Goal: Check status: Check status

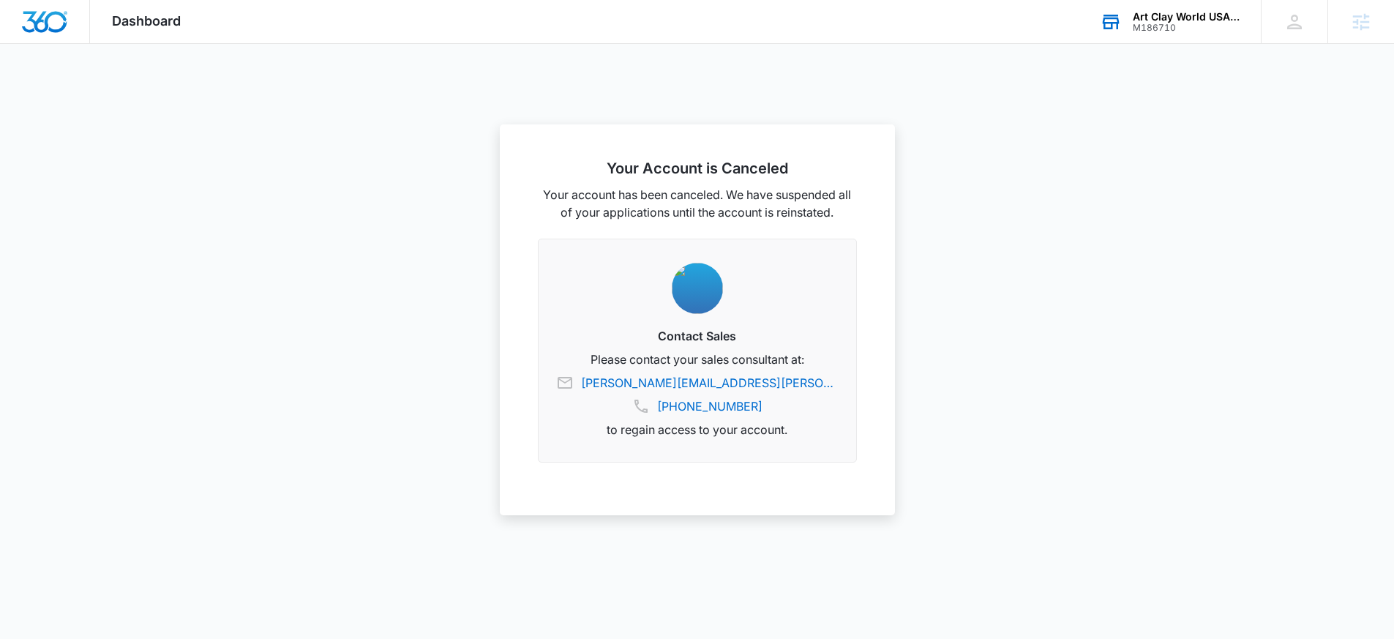
click at [1146, 19] on div "Art Clay World USA Inc" at bounding box center [1186, 17] width 107 height 12
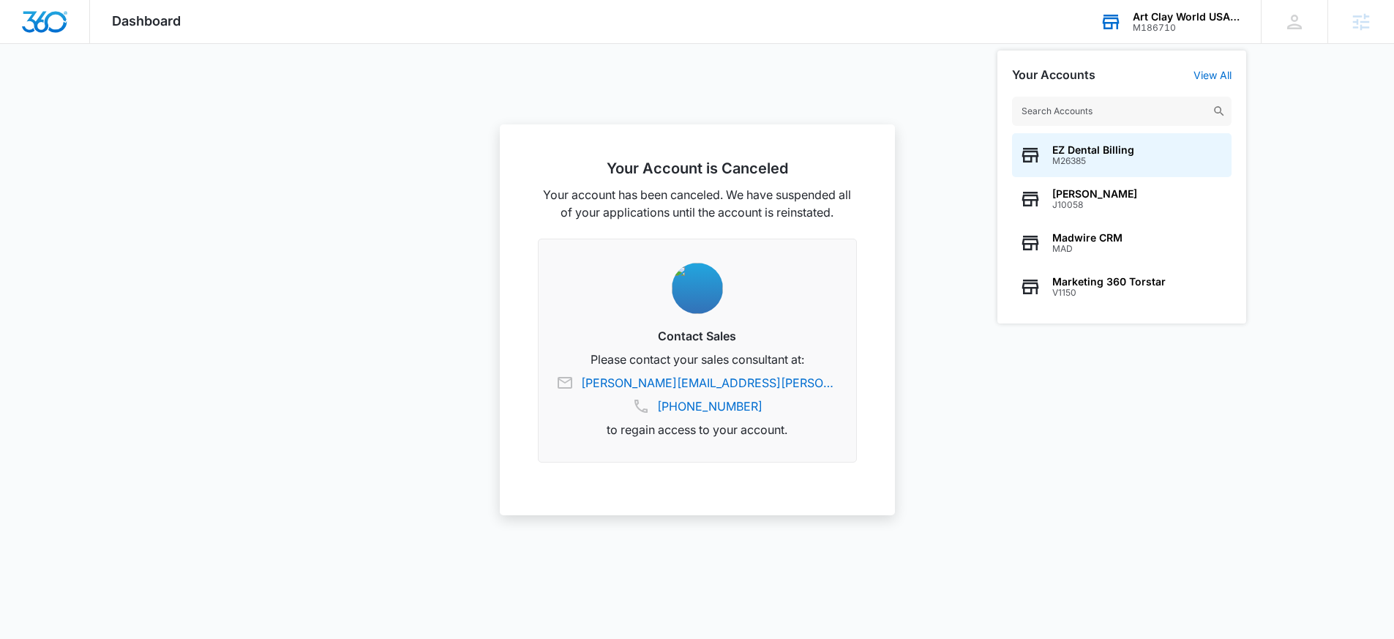
click at [1052, 105] on input "text" at bounding box center [1122, 111] width 220 height 29
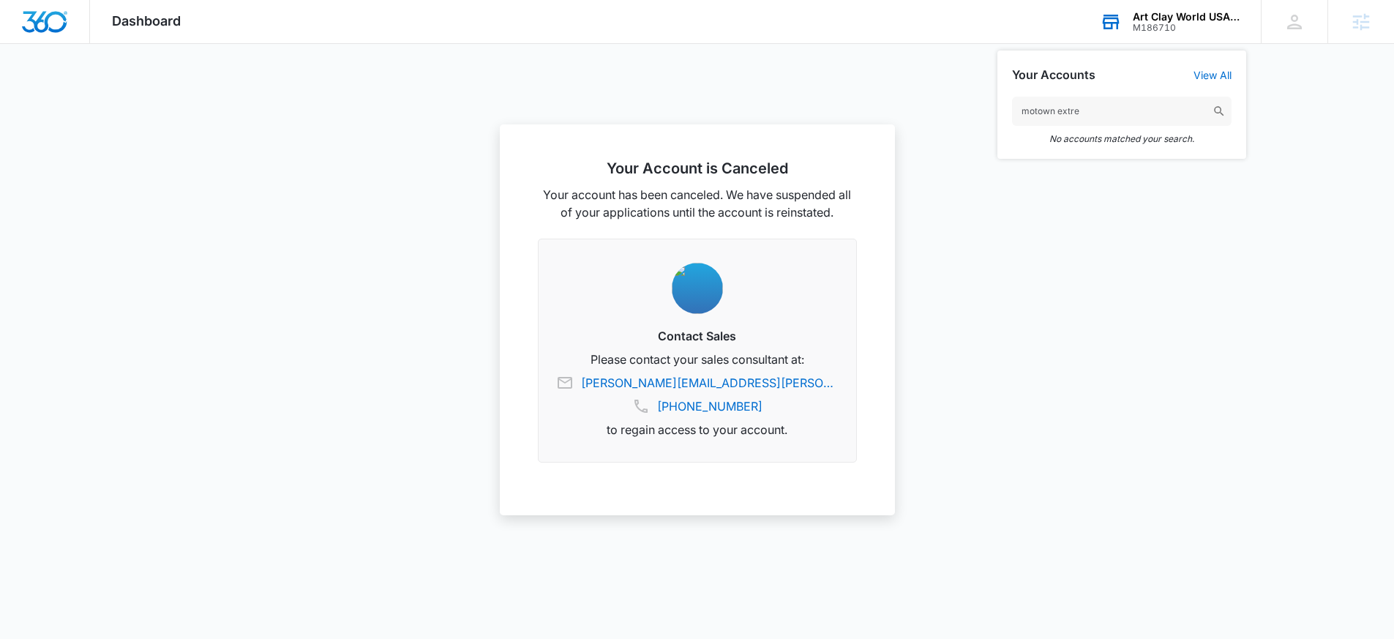
drag, startPoint x: 1098, startPoint y: 115, endPoint x: 1056, endPoint y: 114, distance: 41.7
click at [1056, 114] on input "motown extre" at bounding box center [1122, 111] width 220 height 29
type input "mo town"
drag, startPoint x: 1067, startPoint y: 119, endPoint x: 949, endPoint y: 111, distance: 118.1
click at [949, 44] on nav "Your Account is Canceled Your account has been canceled. We have suspended all …" at bounding box center [697, 22] width 1394 height 44
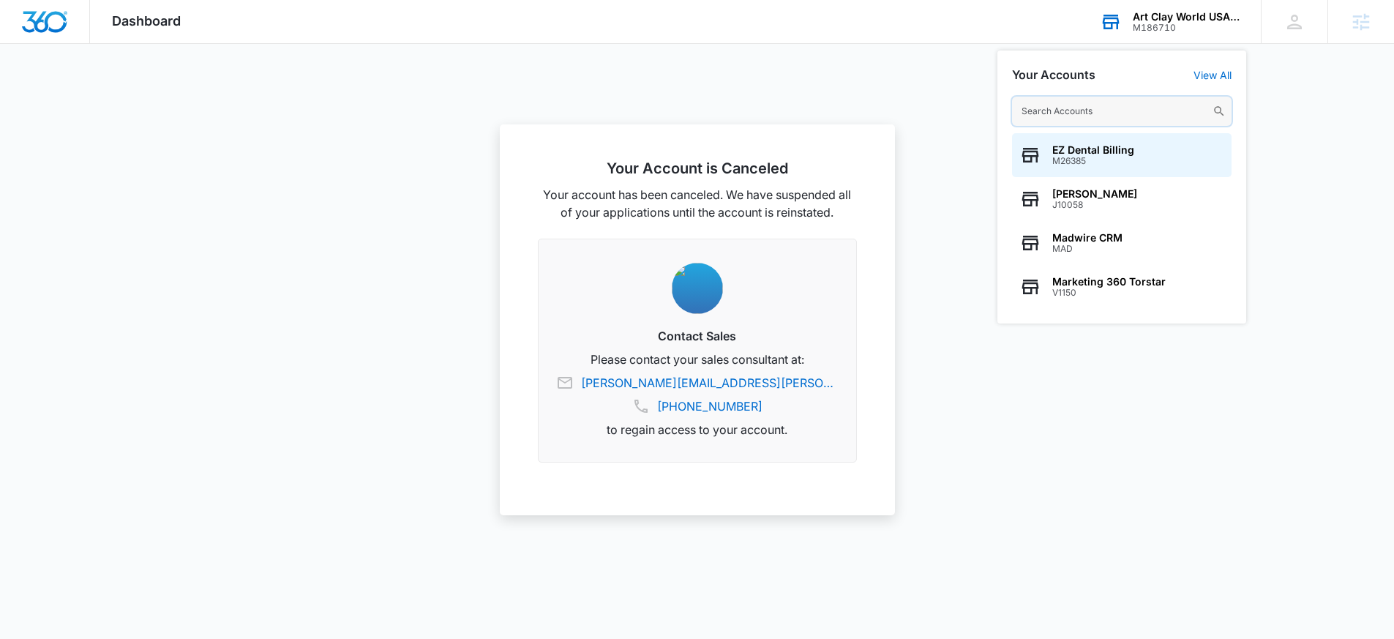
click at [1085, 118] on input "text" at bounding box center [1122, 111] width 220 height 29
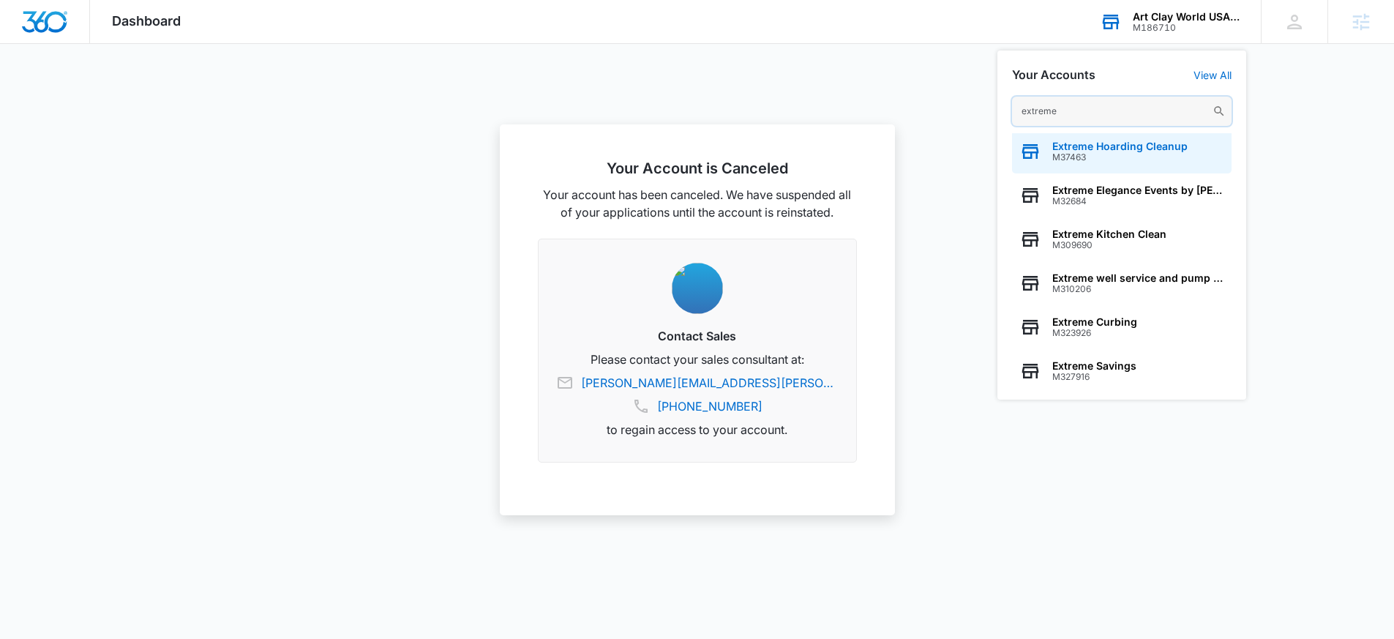
scroll to position [187, 0]
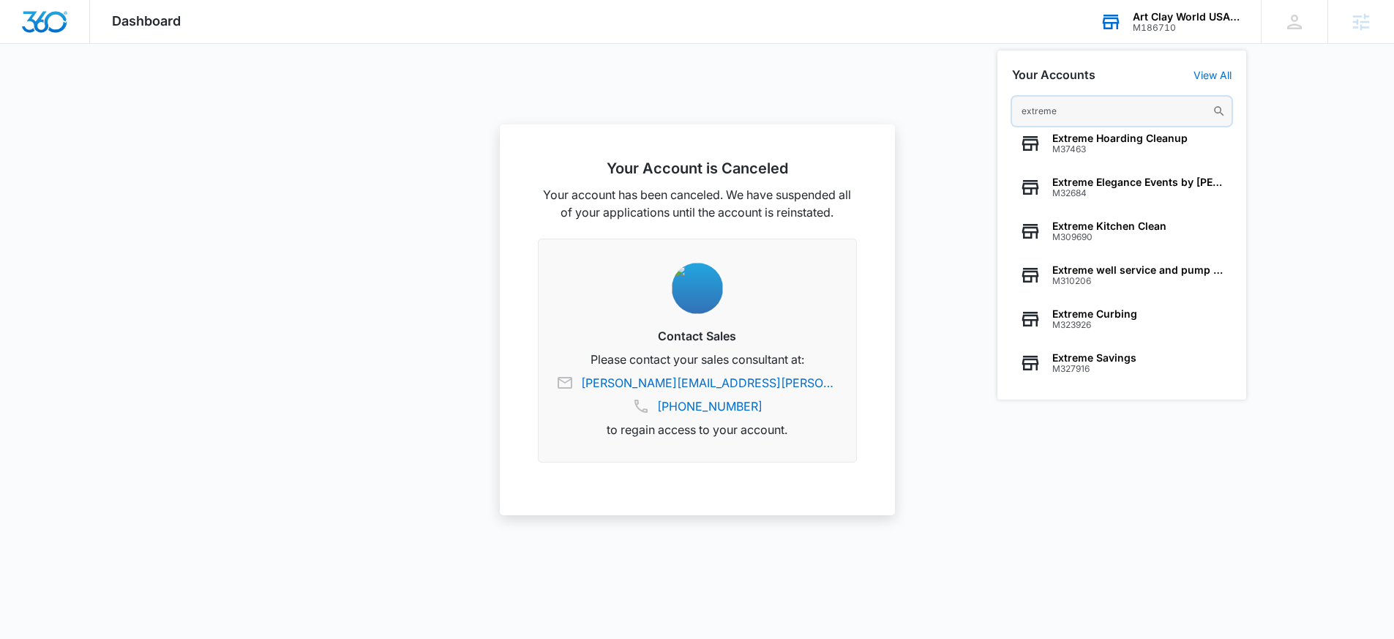
click at [1093, 112] on input "extreme" at bounding box center [1122, 111] width 220 height 29
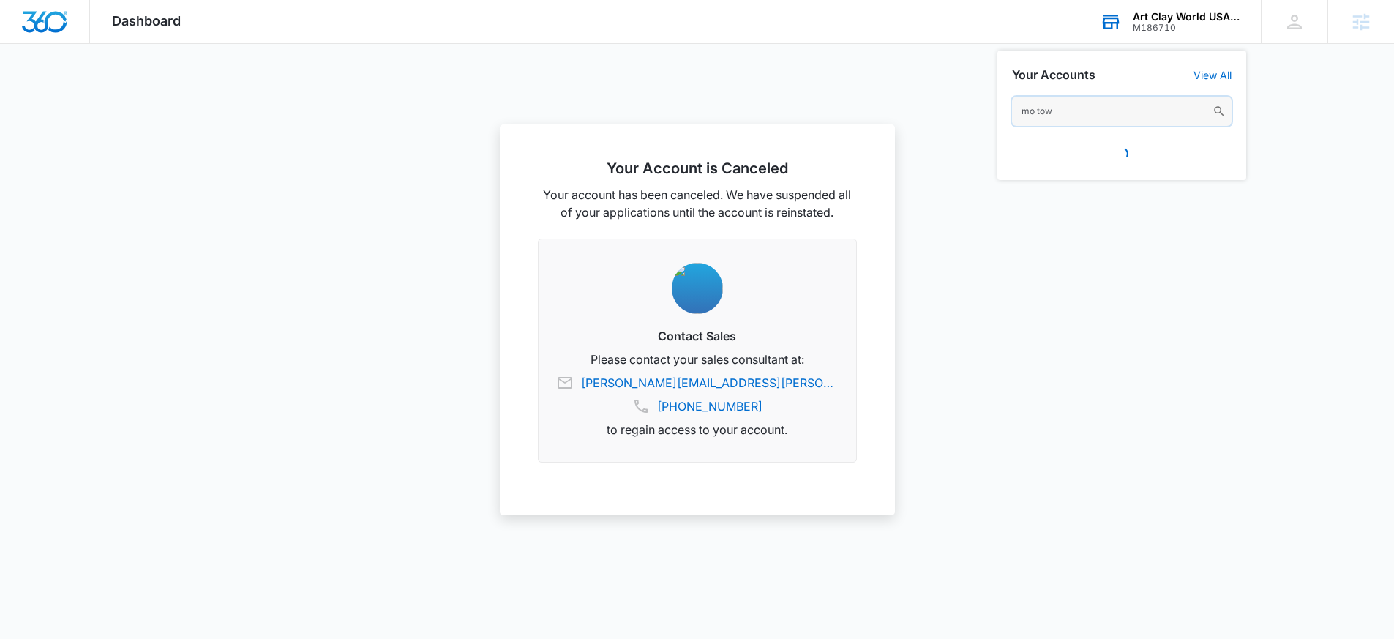
type input "mo town"
click at [1226, 19] on div "Art Clay World USA Inc" at bounding box center [1186, 17] width 107 height 12
type input "LVS ENTERPRISE LLC"
click at [1126, 153] on span "LVS ENTERPRISE LLC" at bounding box center [1104, 150] width 105 height 12
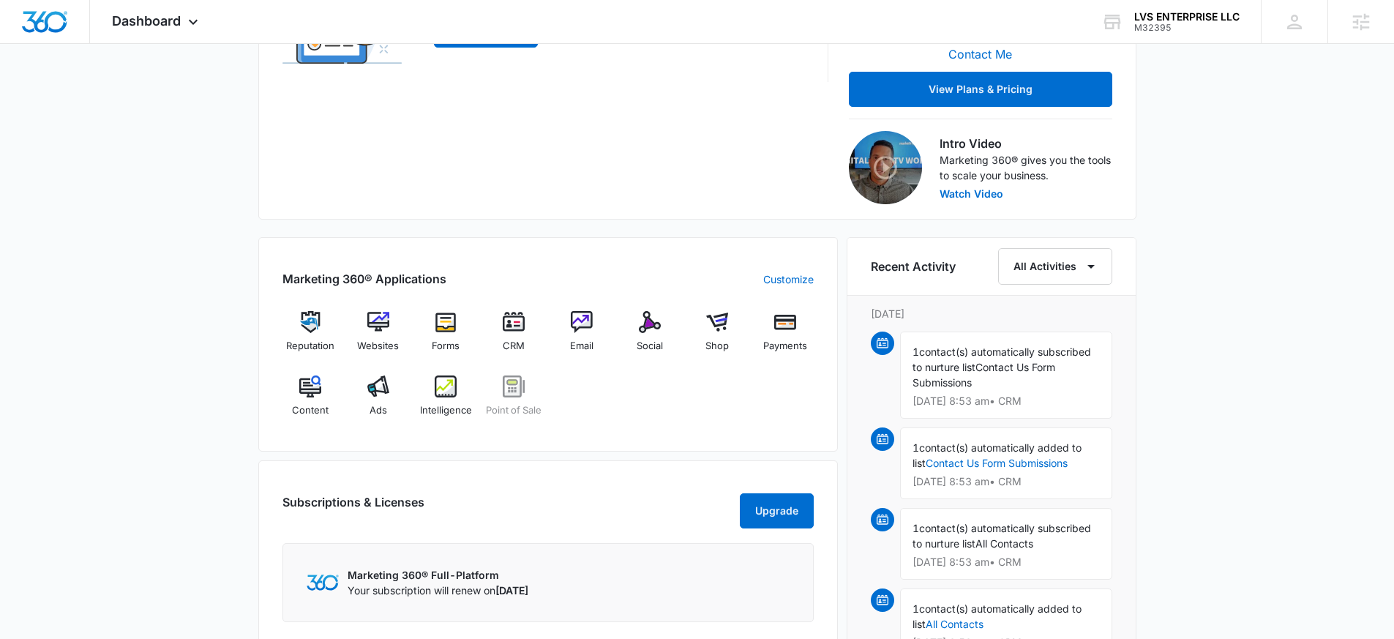
scroll to position [491, 0]
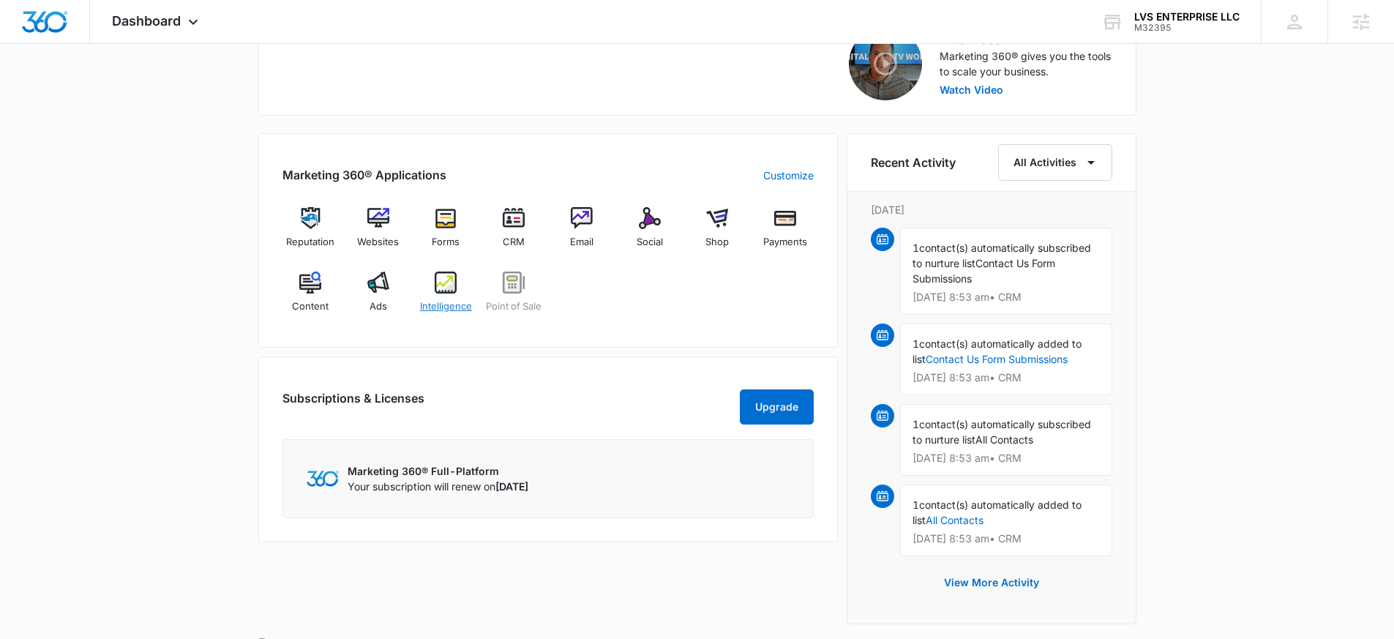
click at [433, 299] on span "Intelligence" at bounding box center [446, 306] width 52 height 15
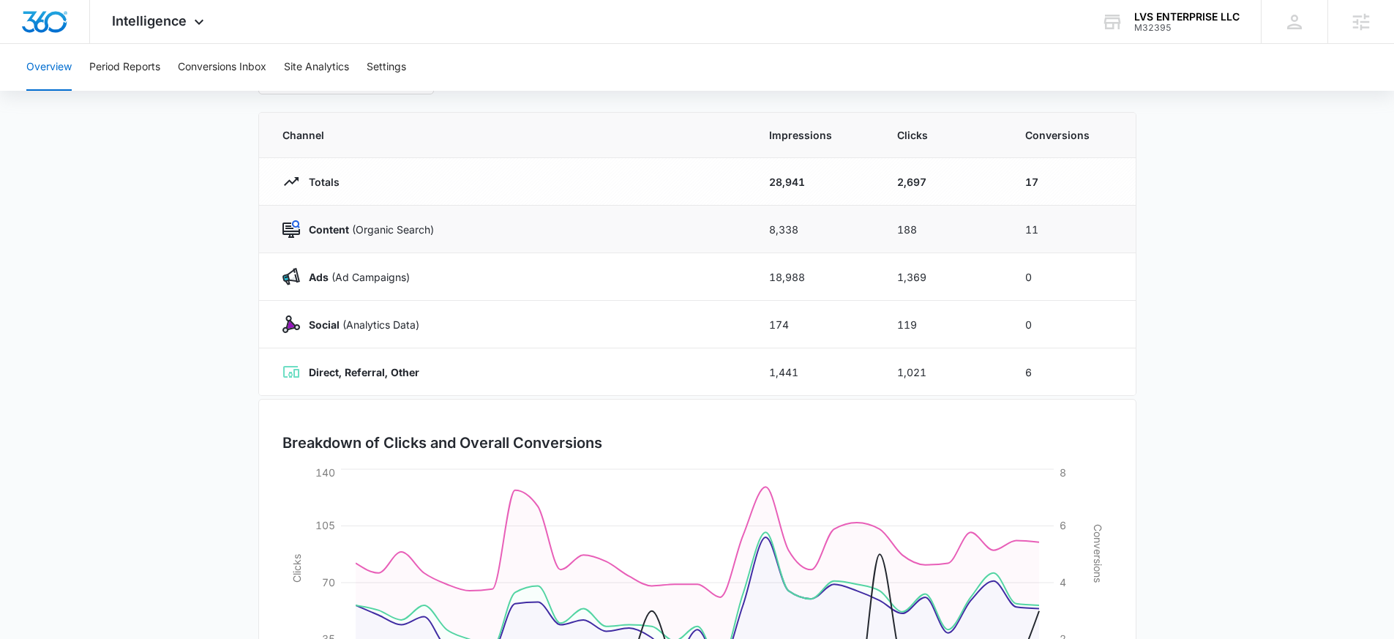
scroll to position [66, 0]
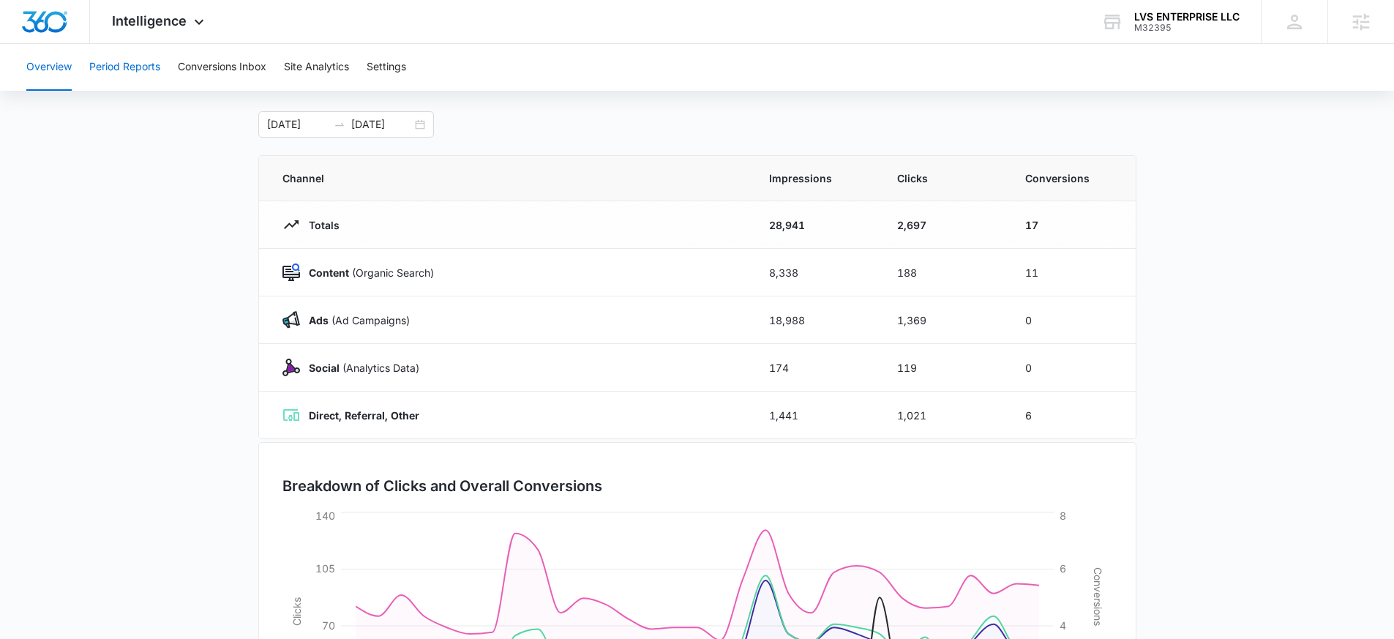
click at [108, 70] on button "Period Reports" at bounding box center [124, 67] width 71 height 47
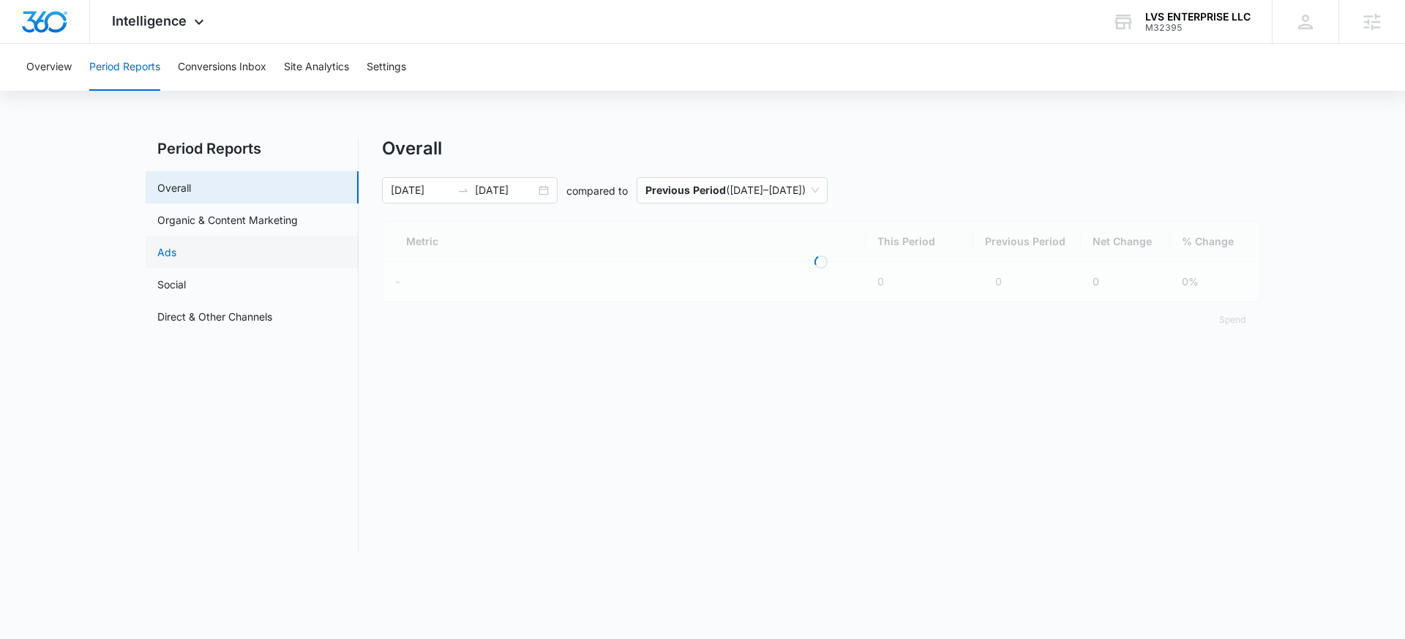
click at [176, 257] on link "Ads" at bounding box center [166, 251] width 19 height 15
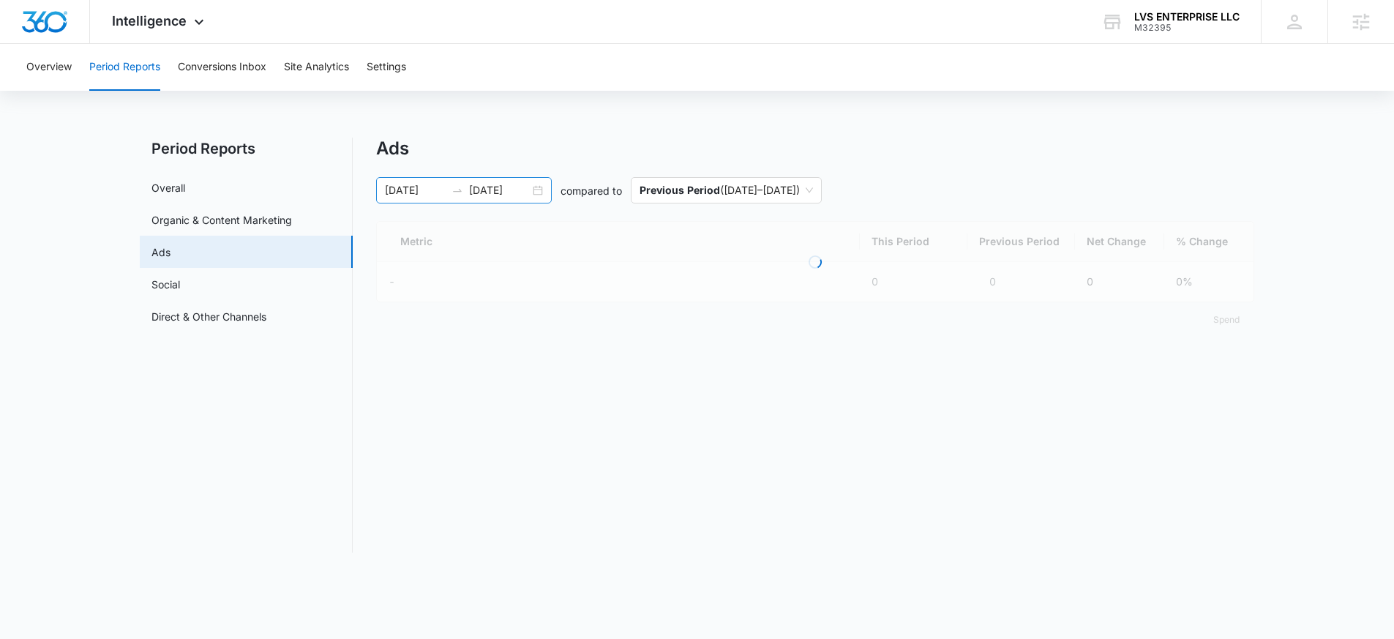
click at [498, 197] on input "[DATE]" at bounding box center [499, 190] width 61 height 16
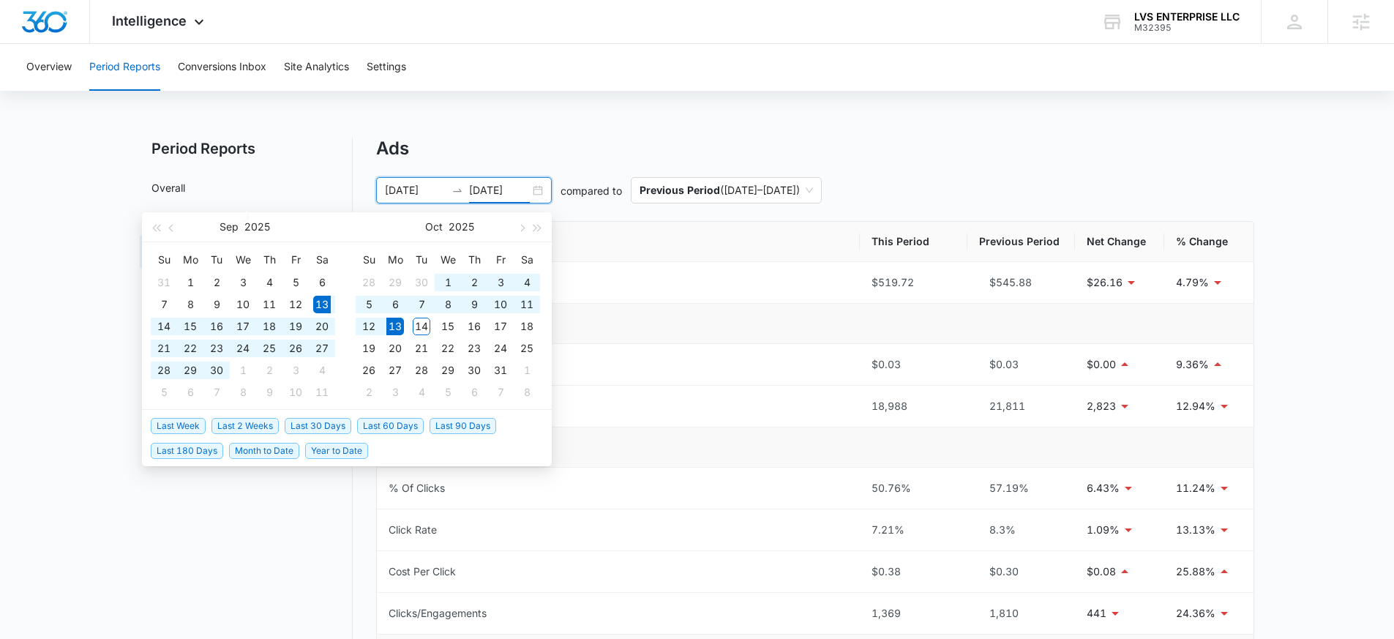
type input "[DATE]"
click at [301, 423] on span "Last 30 Days" at bounding box center [318, 426] width 67 height 16
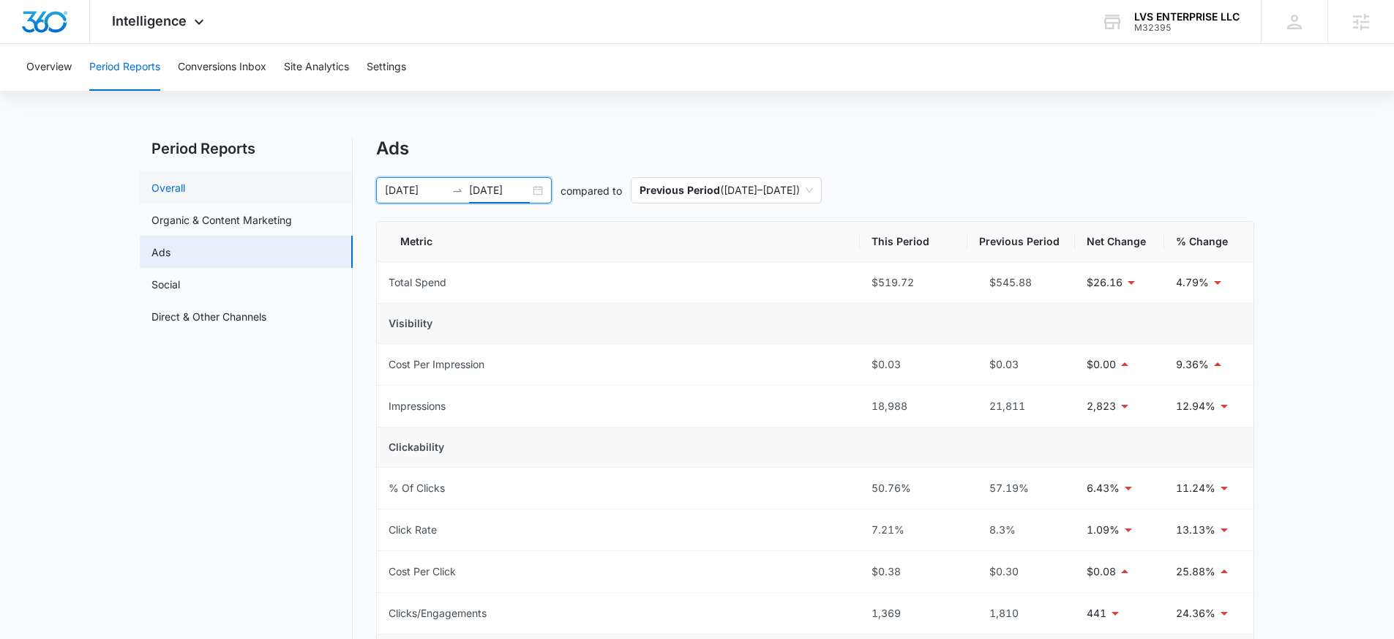
click at [185, 183] on link "Overall" at bounding box center [168, 187] width 34 height 15
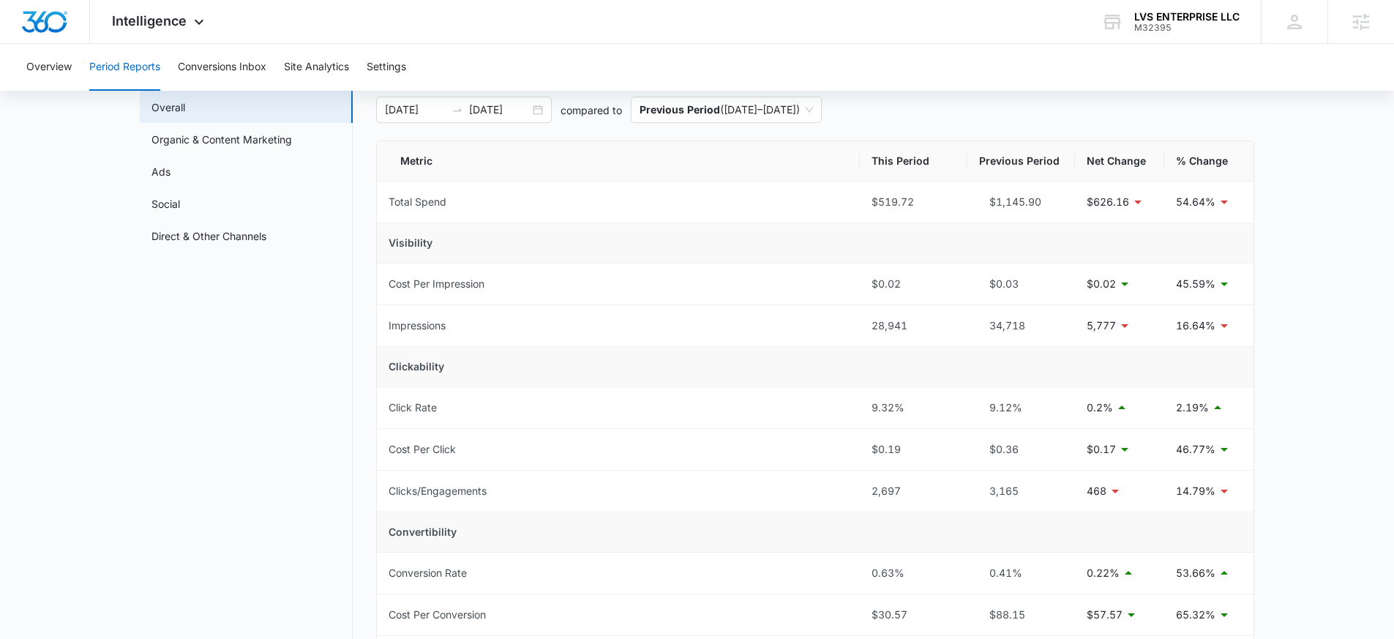
scroll to position [29, 0]
